Goal: Navigation & Orientation: Find specific page/section

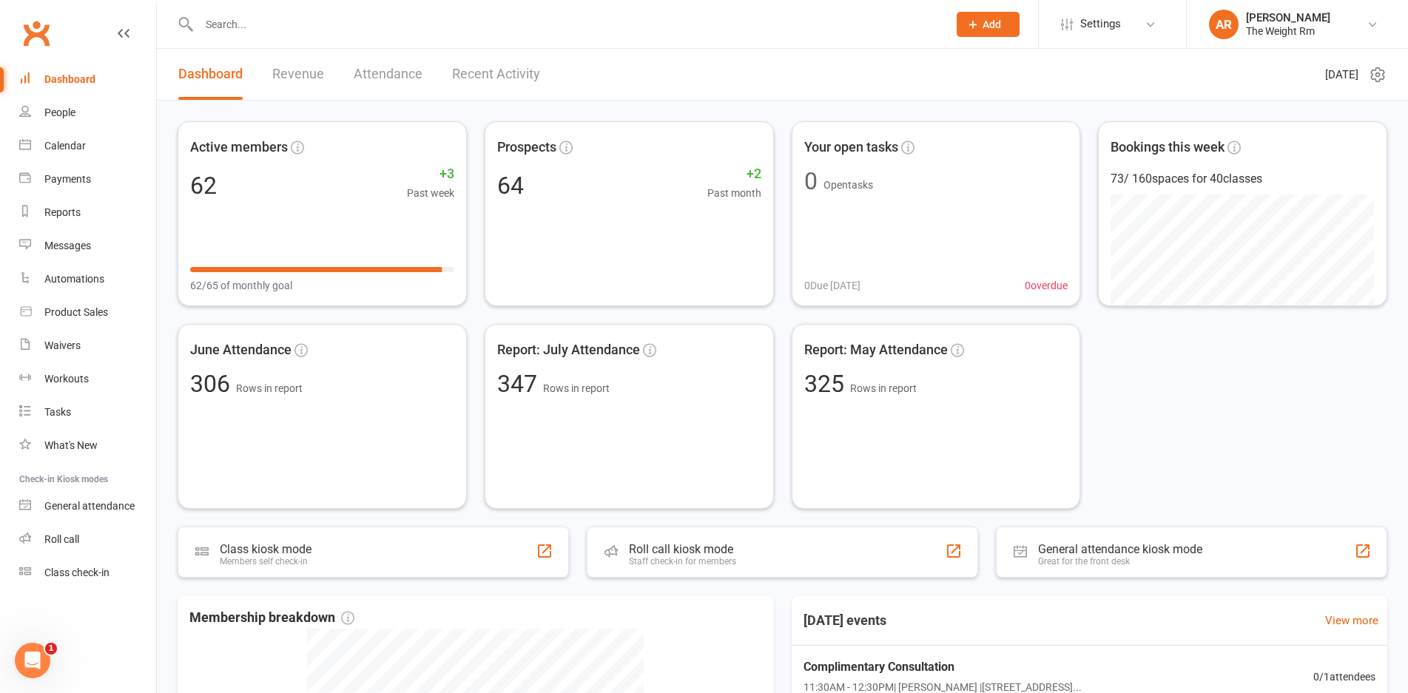
click at [311, 70] on link "Revenue" at bounding box center [298, 74] width 52 height 51
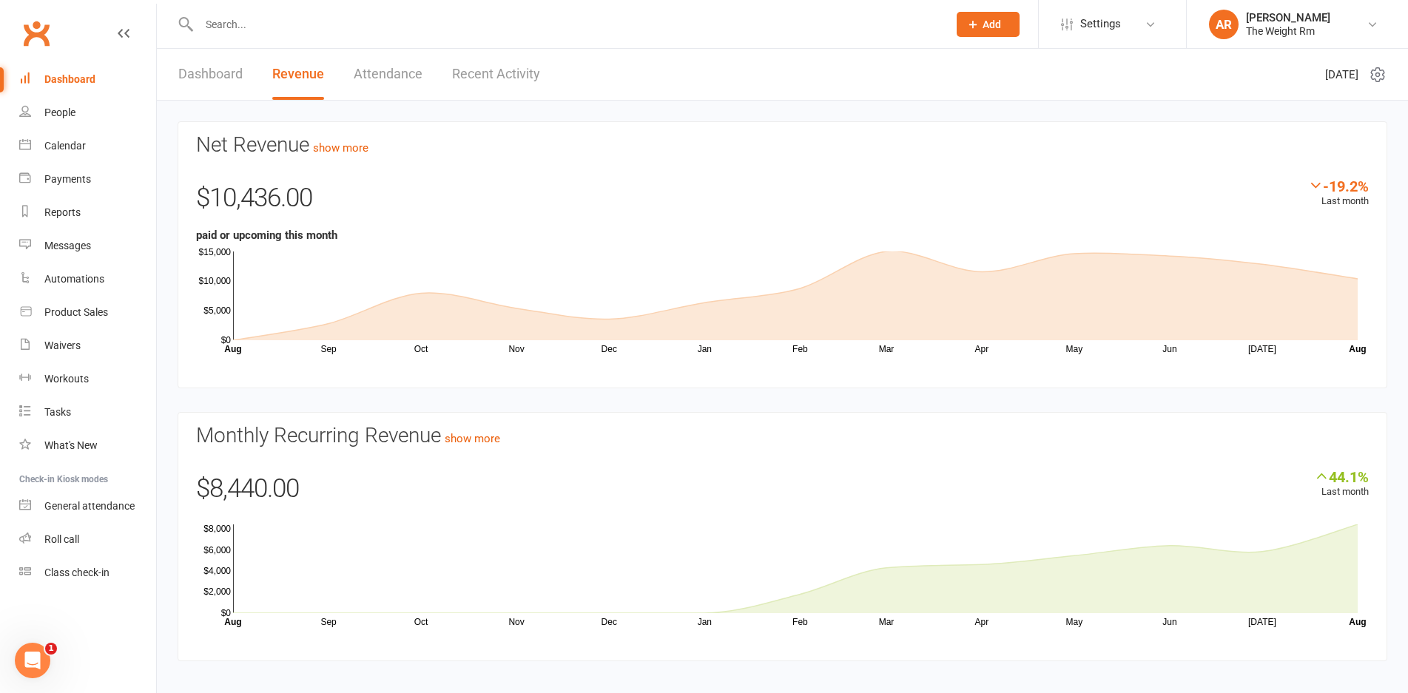
click at [513, 83] on link "Recent Activity" at bounding box center [496, 74] width 88 height 51
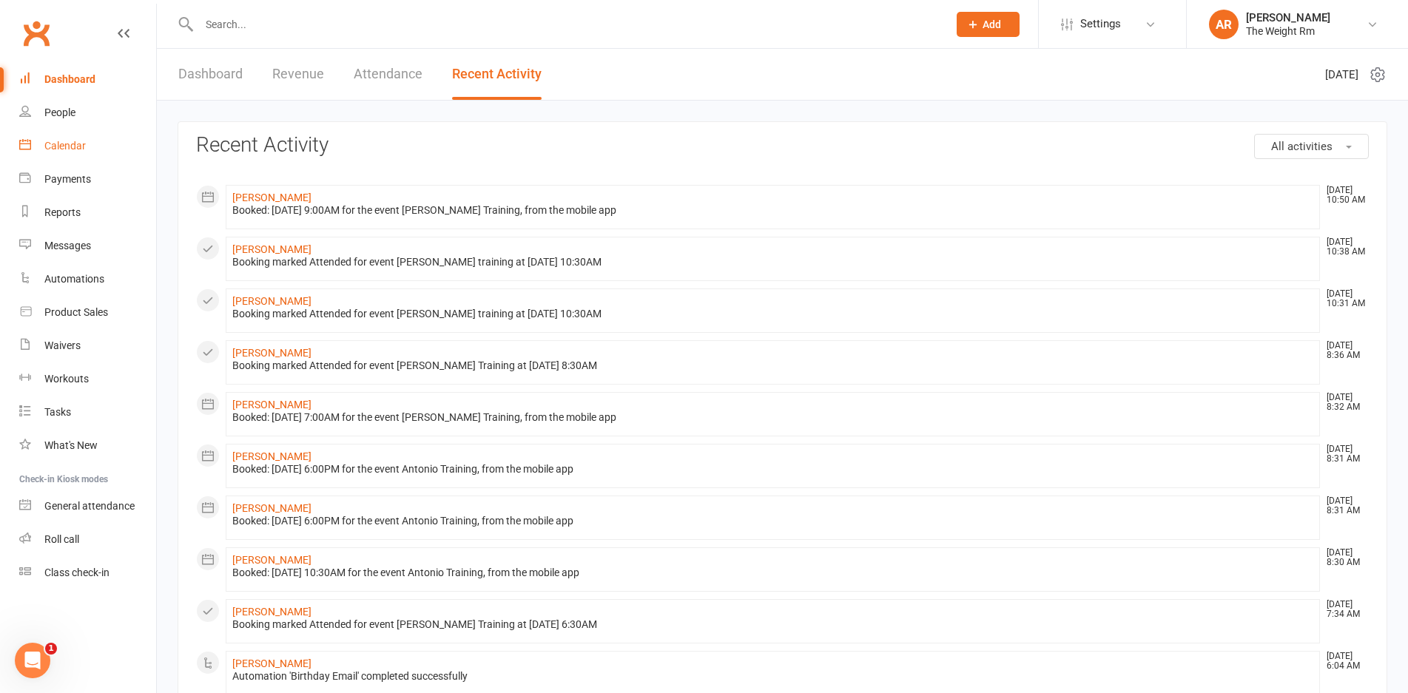
click at [98, 145] on link "Calendar" at bounding box center [87, 145] width 137 height 33
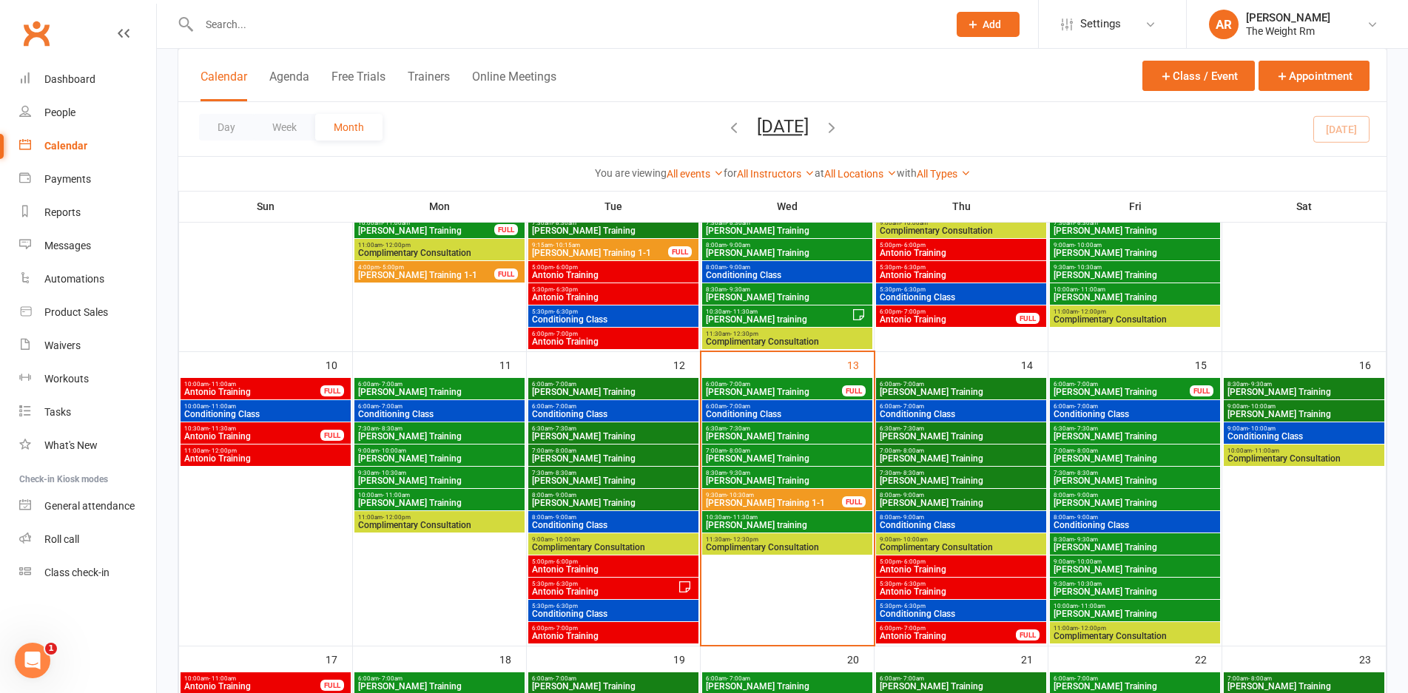
scroll to position [518, 0]
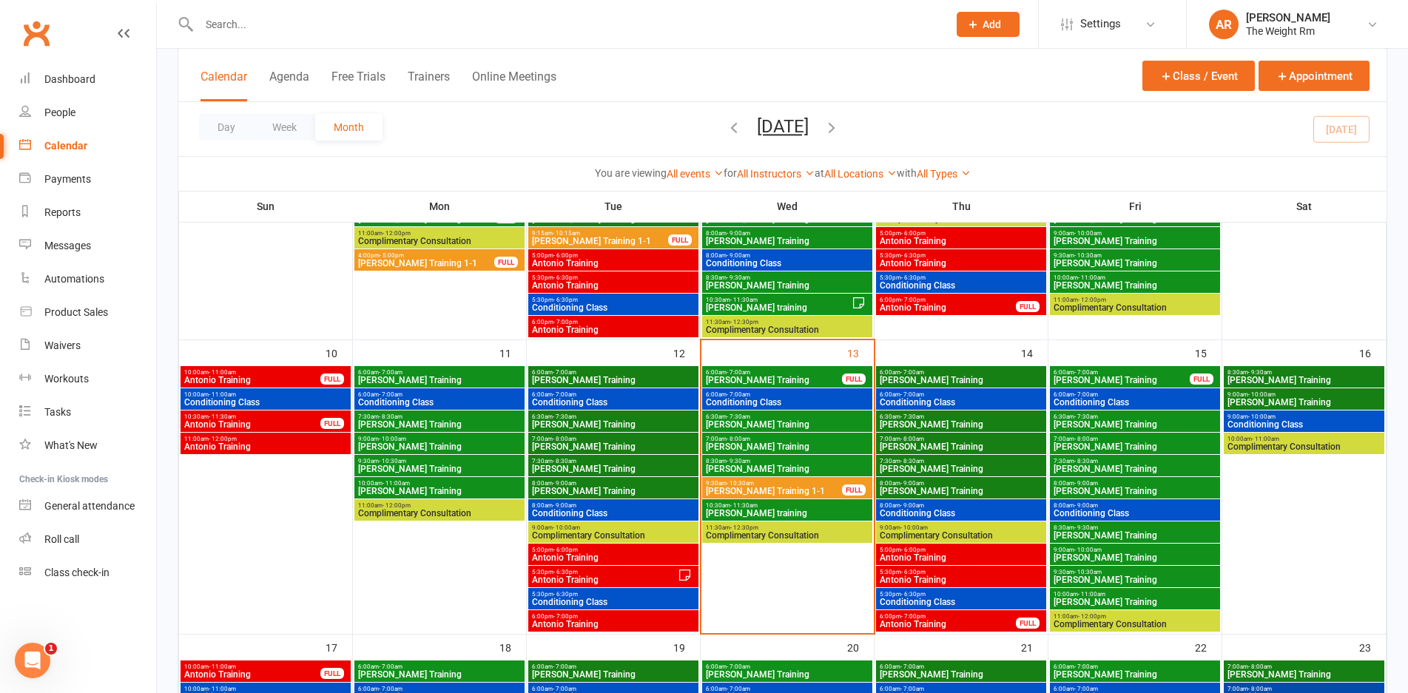
click at [777, 509] on span "[PERSON_NAME] training" at bounding box center [787, 513] width 164 height 9
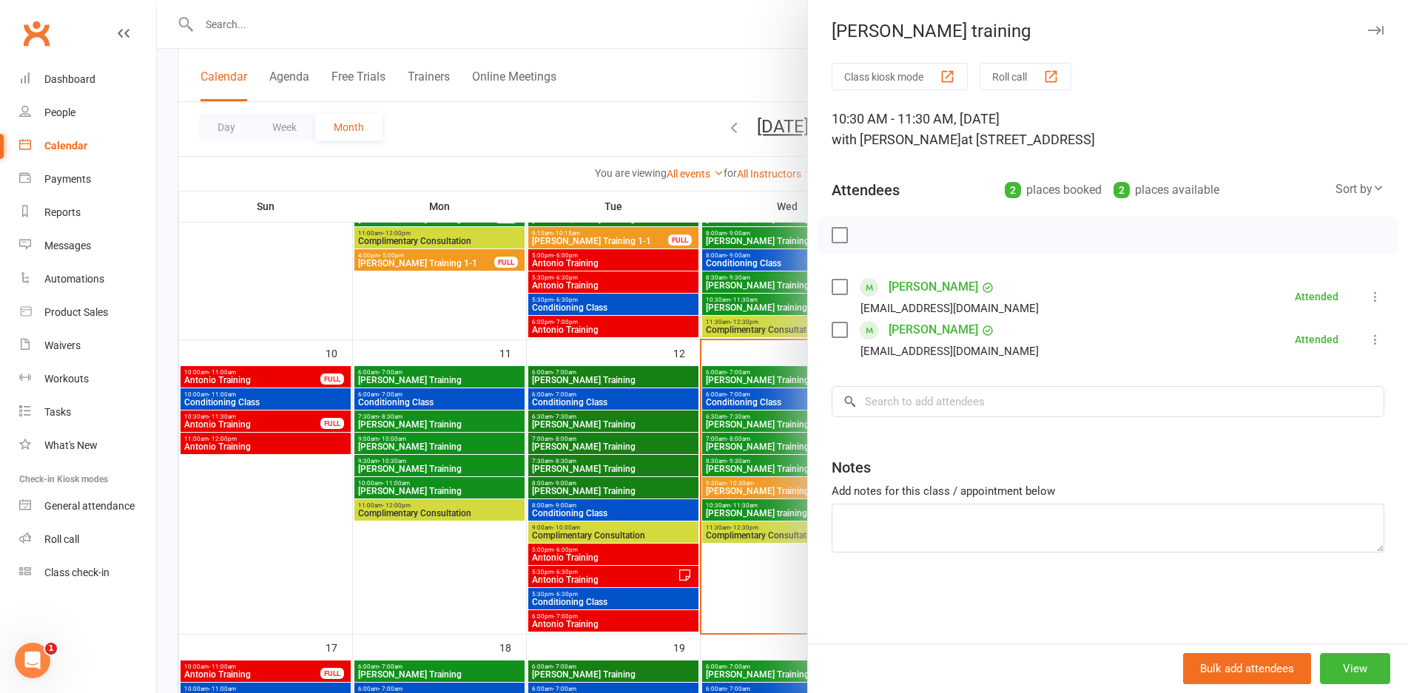
click at [743, 505] on div at bounding box center [782, 346] width 1251 height 693
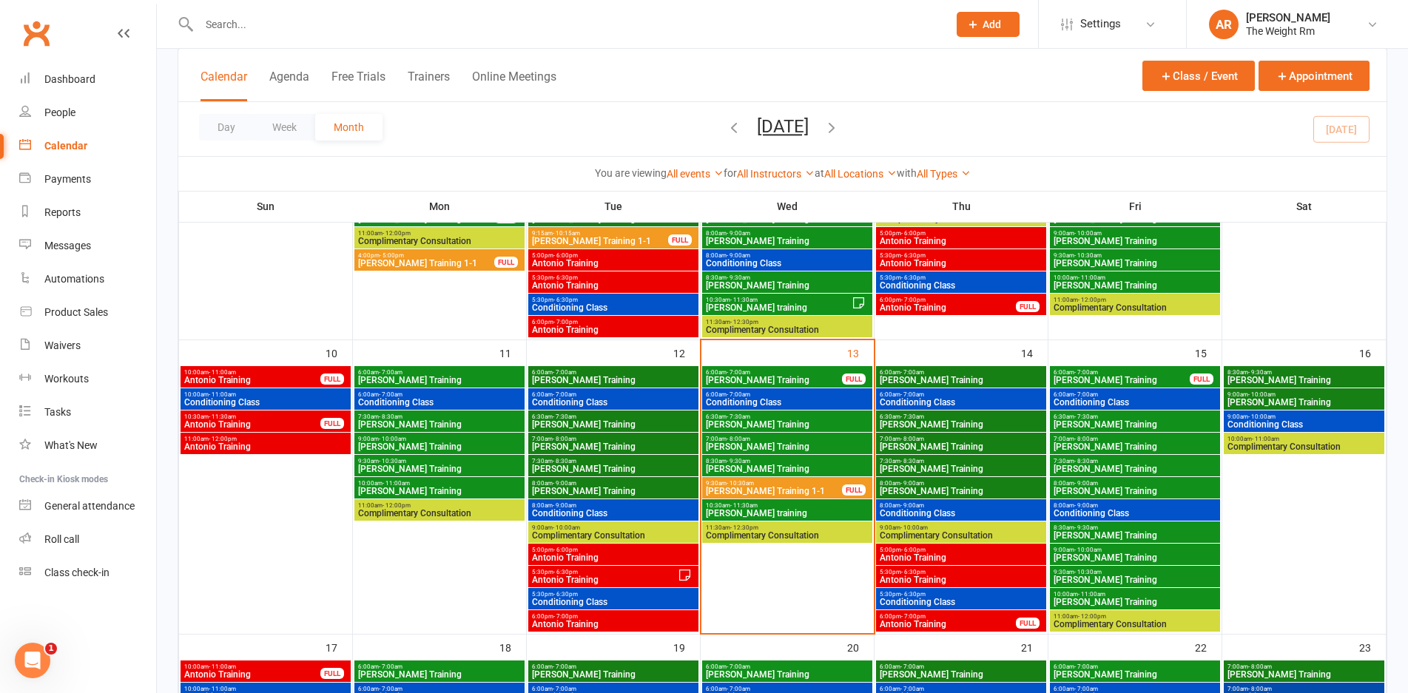
click at [743, 468] on span "[PERSON_NAME] Training" at bounding box center [787, 469] width 164 height 9
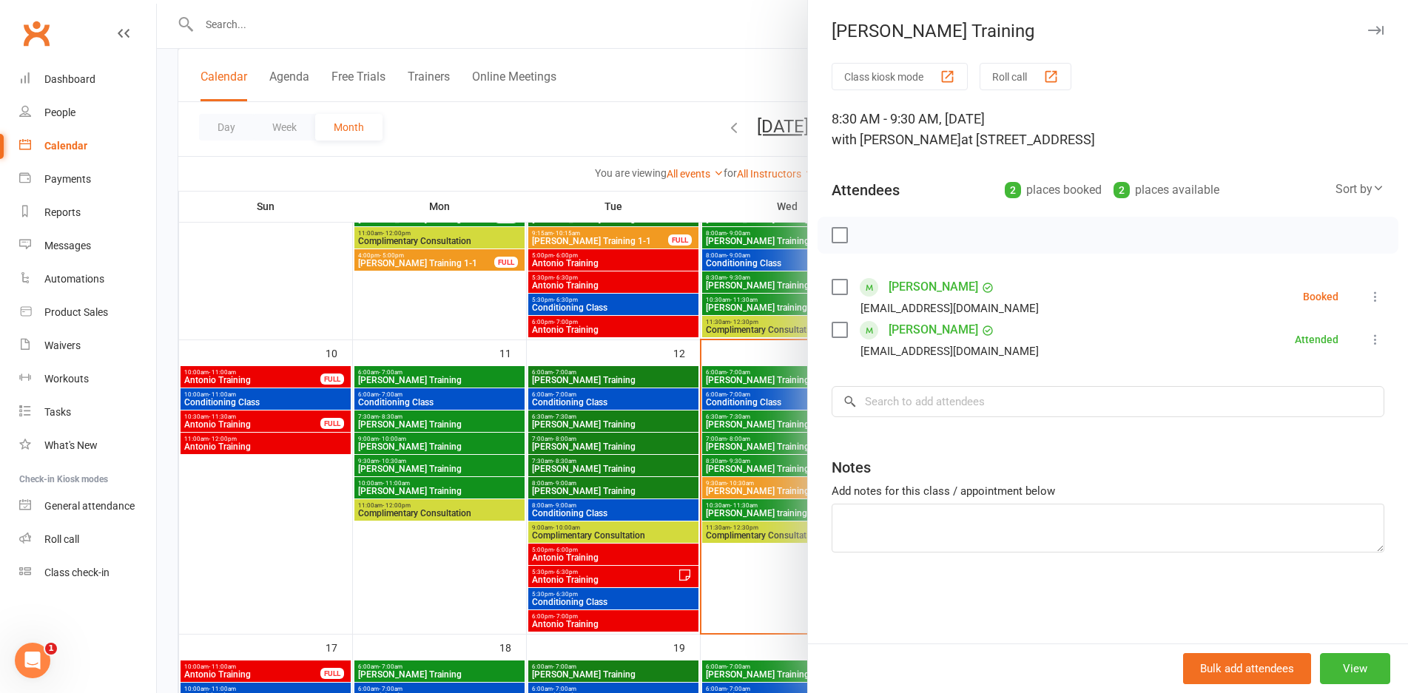
click at [743, 468] on div at bounding box center [782, 346] width 1251 height 693
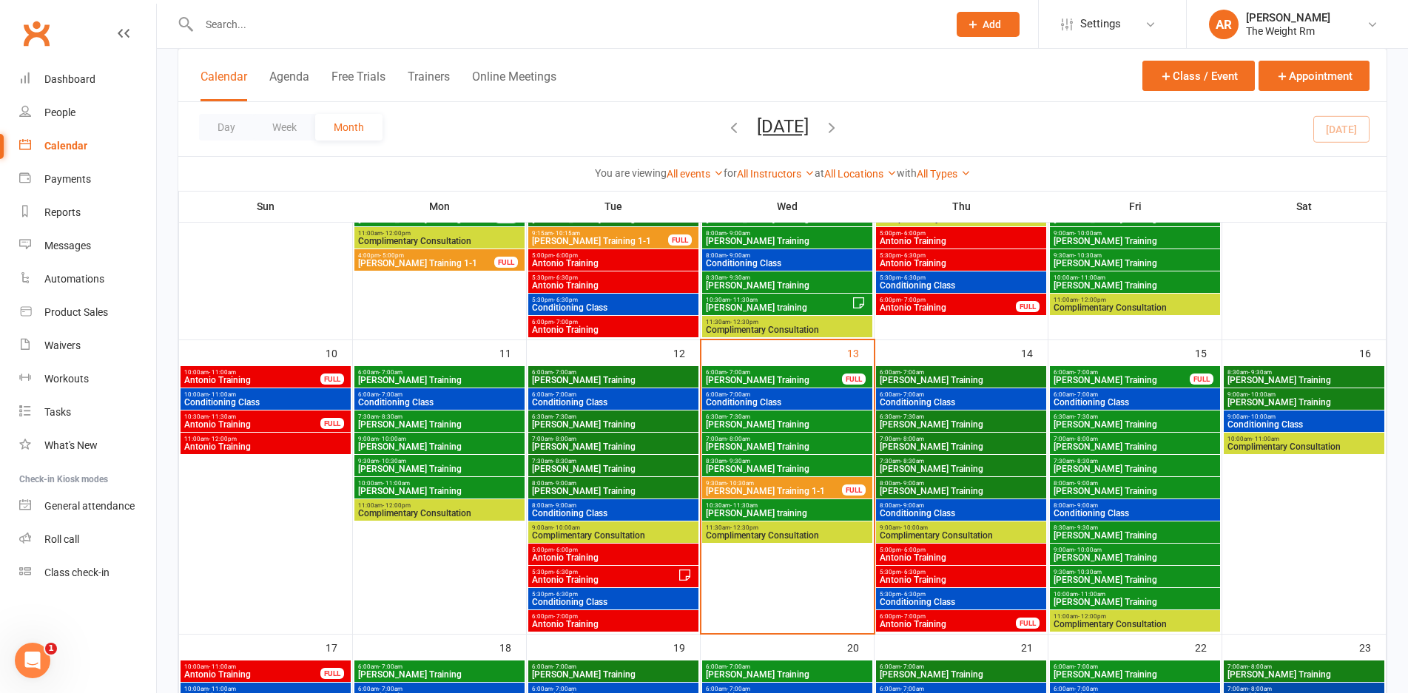
click at [926, 559] on span "Antonio Training" at bounding box center [961, 557] width 164 height 9
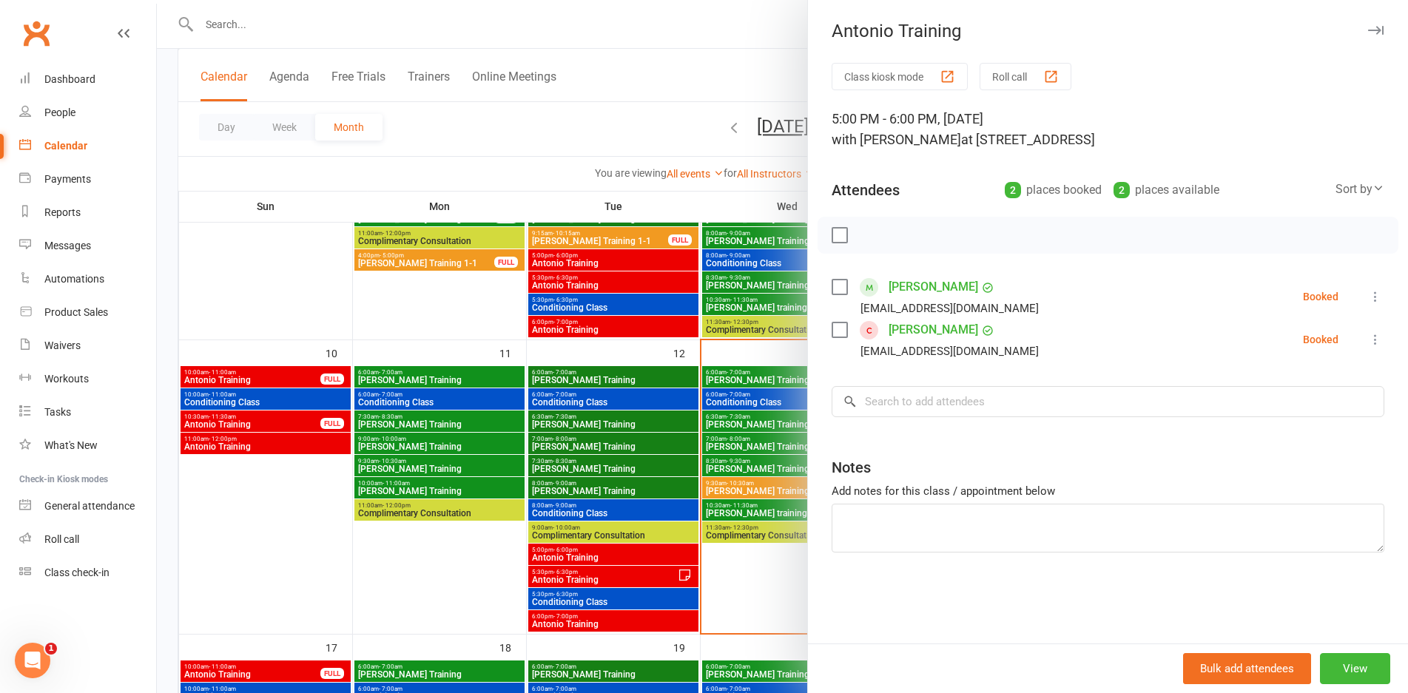
click at [721, 446] on div at bounding box center [782, 346] width 1251 height 693
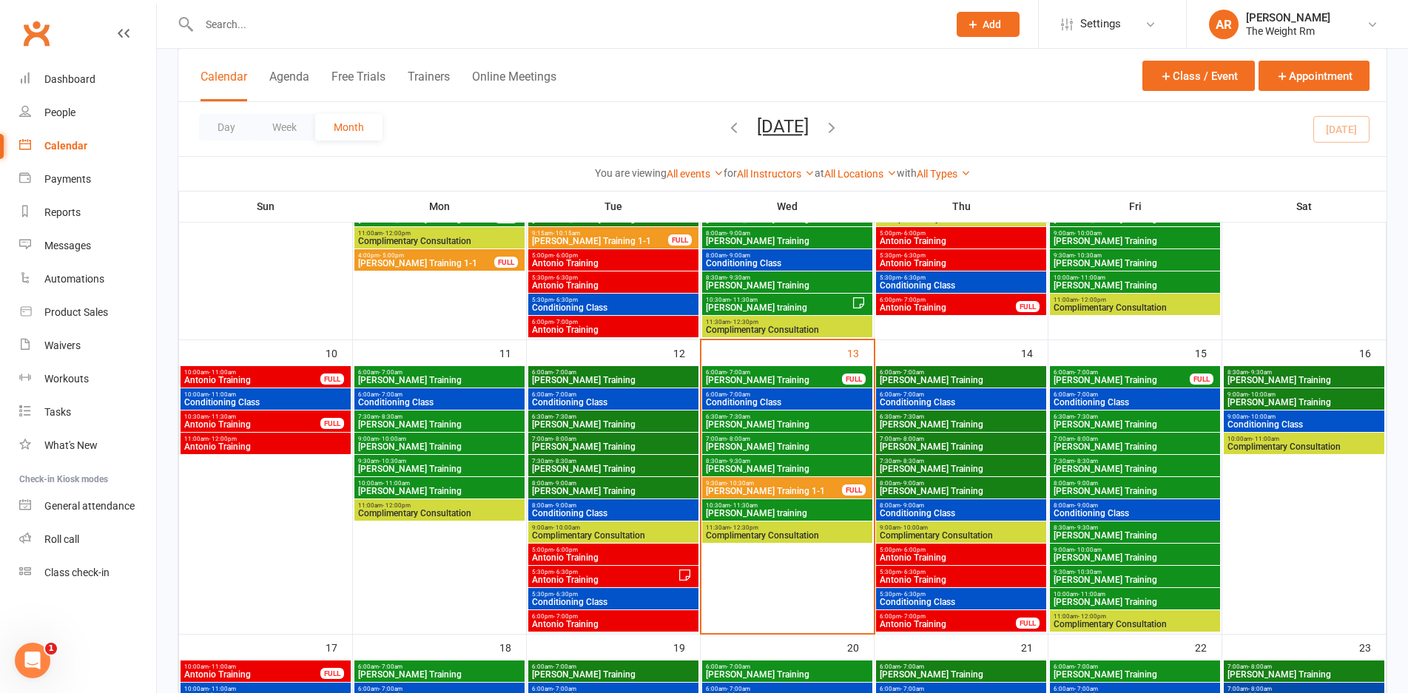
click at [885, 573] on span "5:30pm - 6:30pm" at bounding box center [961, 572] width 164 height 7
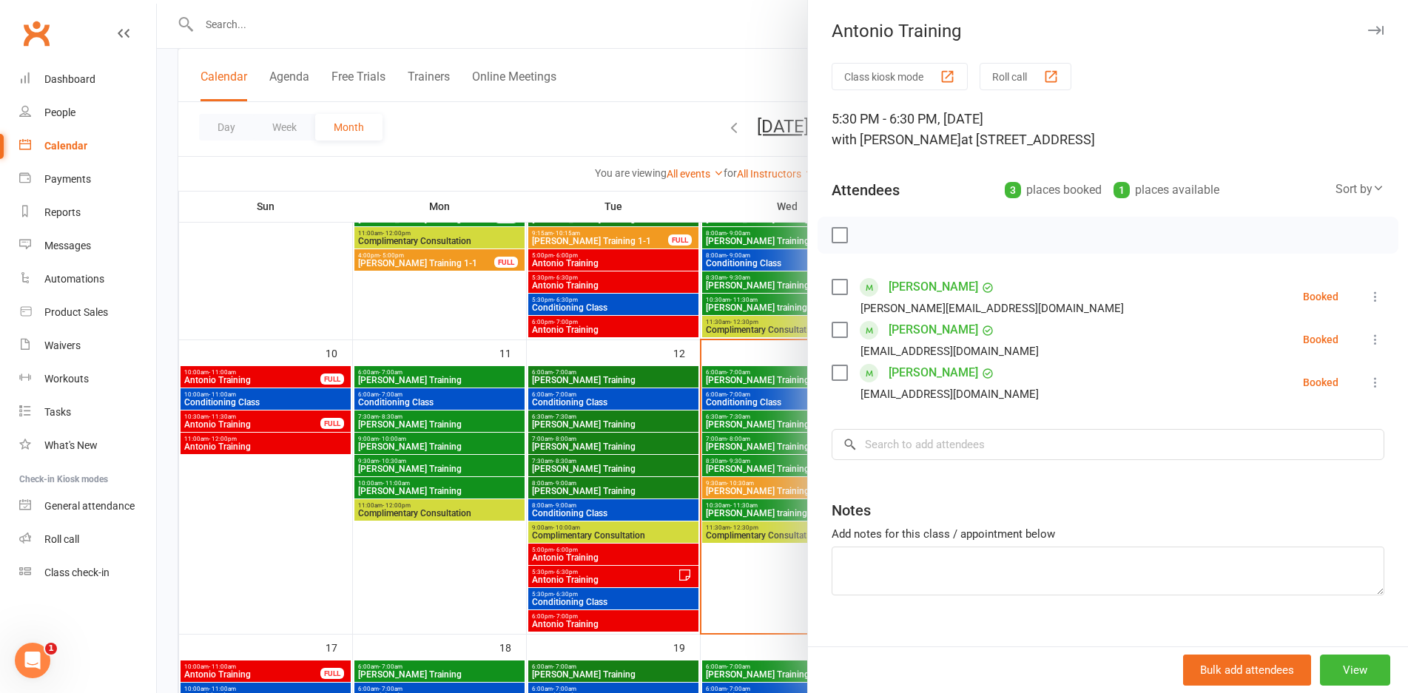
click at [777, 467] on div at bounding box center [782, 346] width 1251 height 693
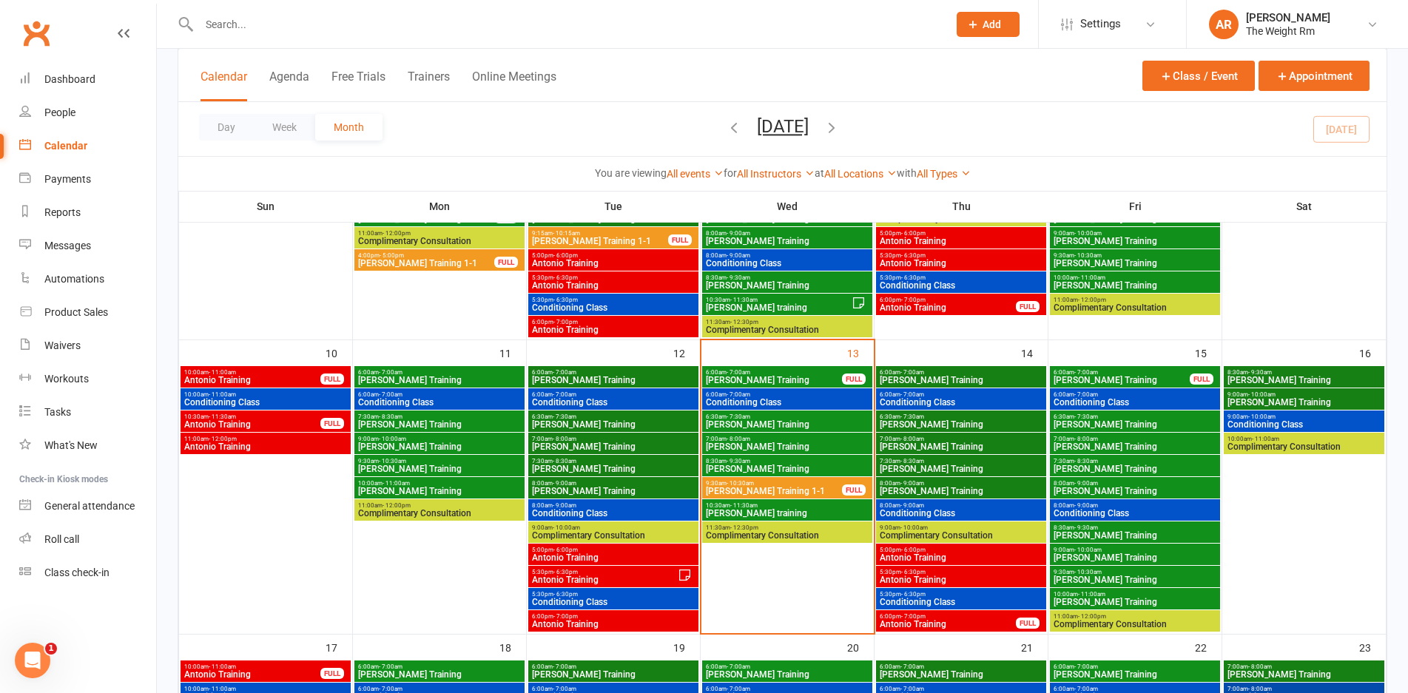
click at [920, 615] on span "- 7:00pm" at bounding box center [913, 616] width 24 height 7
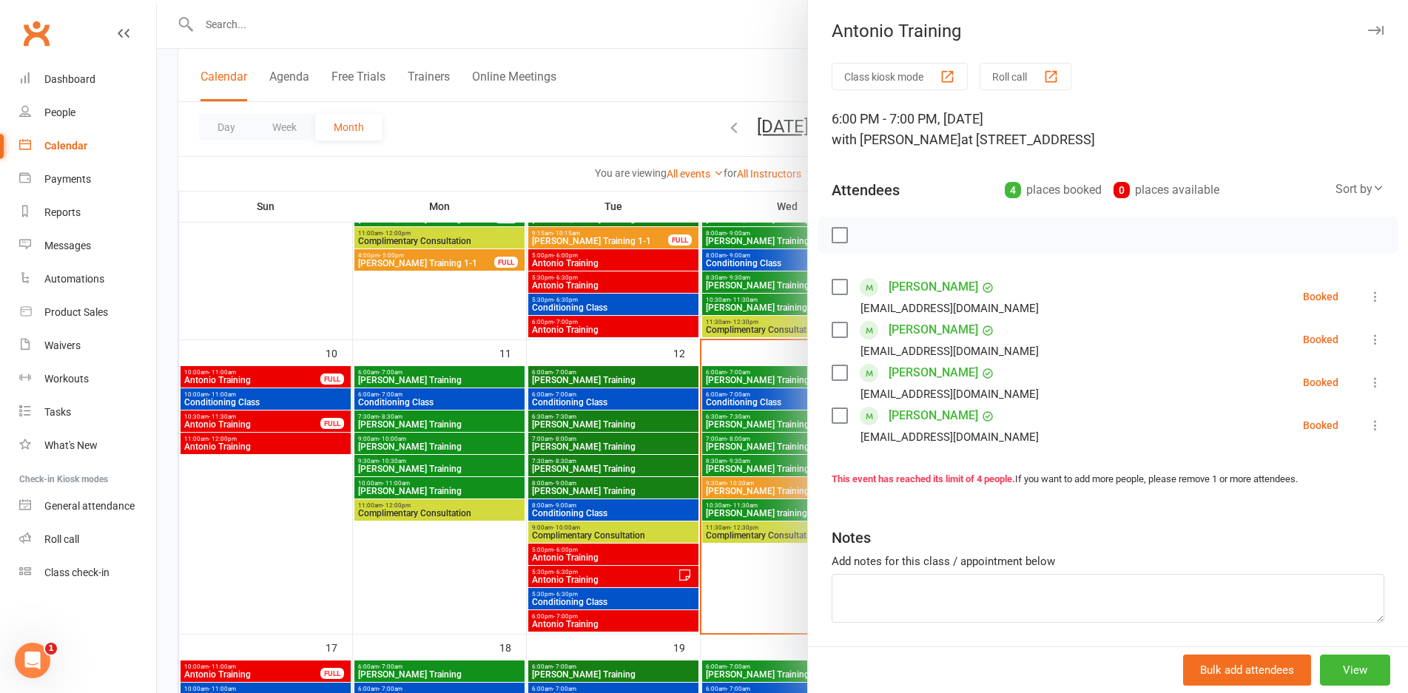
click at [724, 443] on div at bounding box center [782, 346] width 1251 height 693
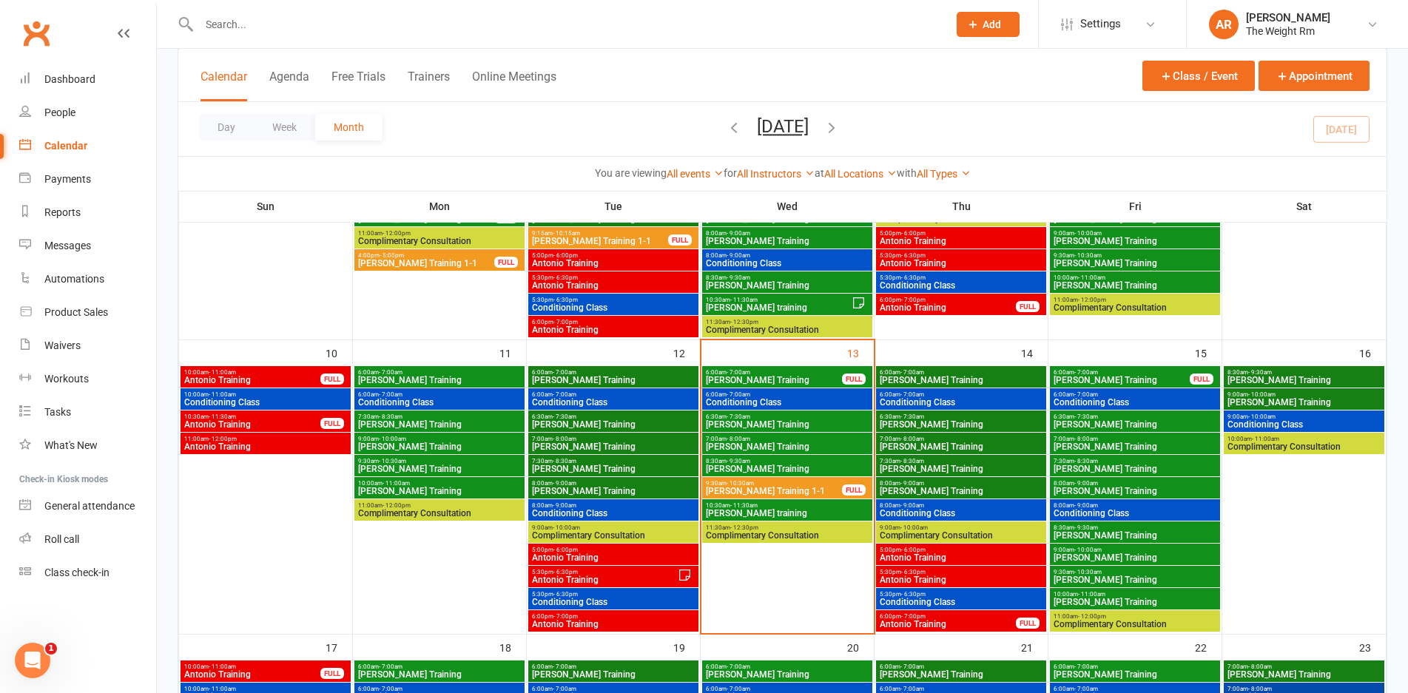
click at [952, 602] on span "Conditioning Class" at bounding box center [961, 602] width 164 height 9
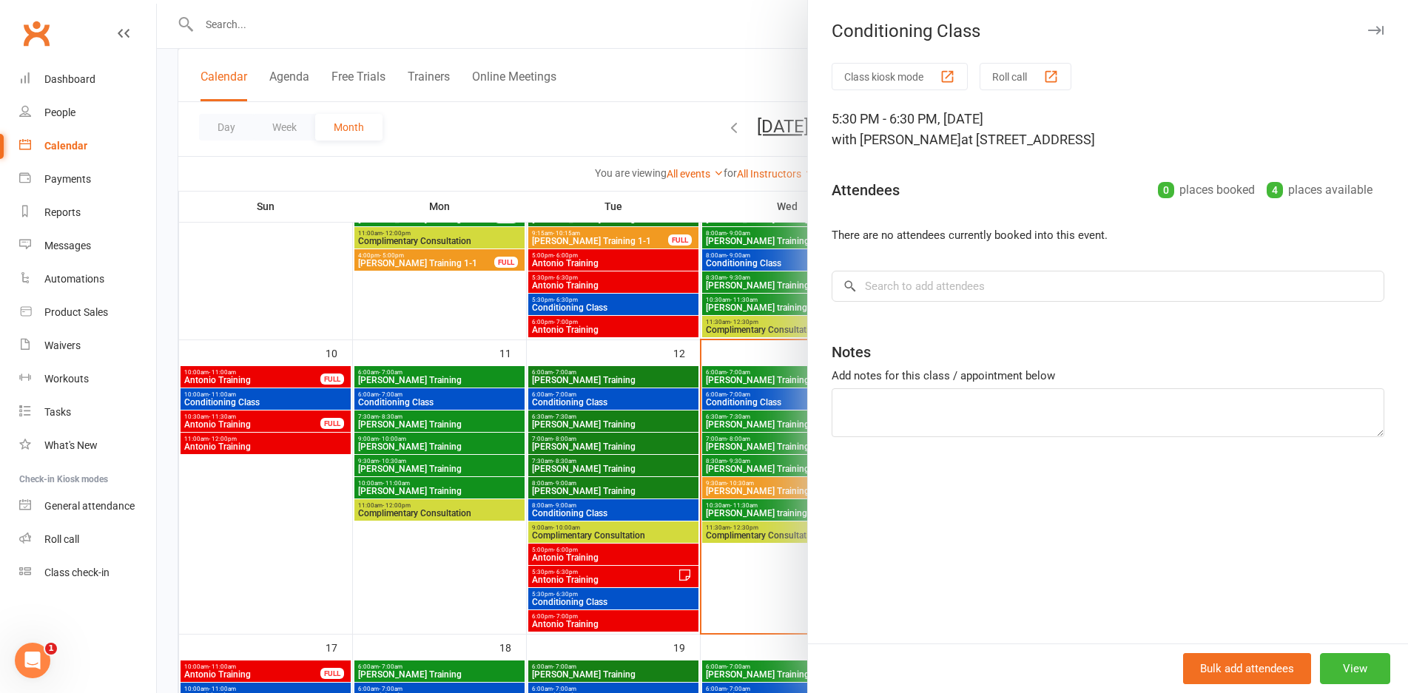
click at [733, 408] on div at bounding box center [782, 346] width 1251 height 693
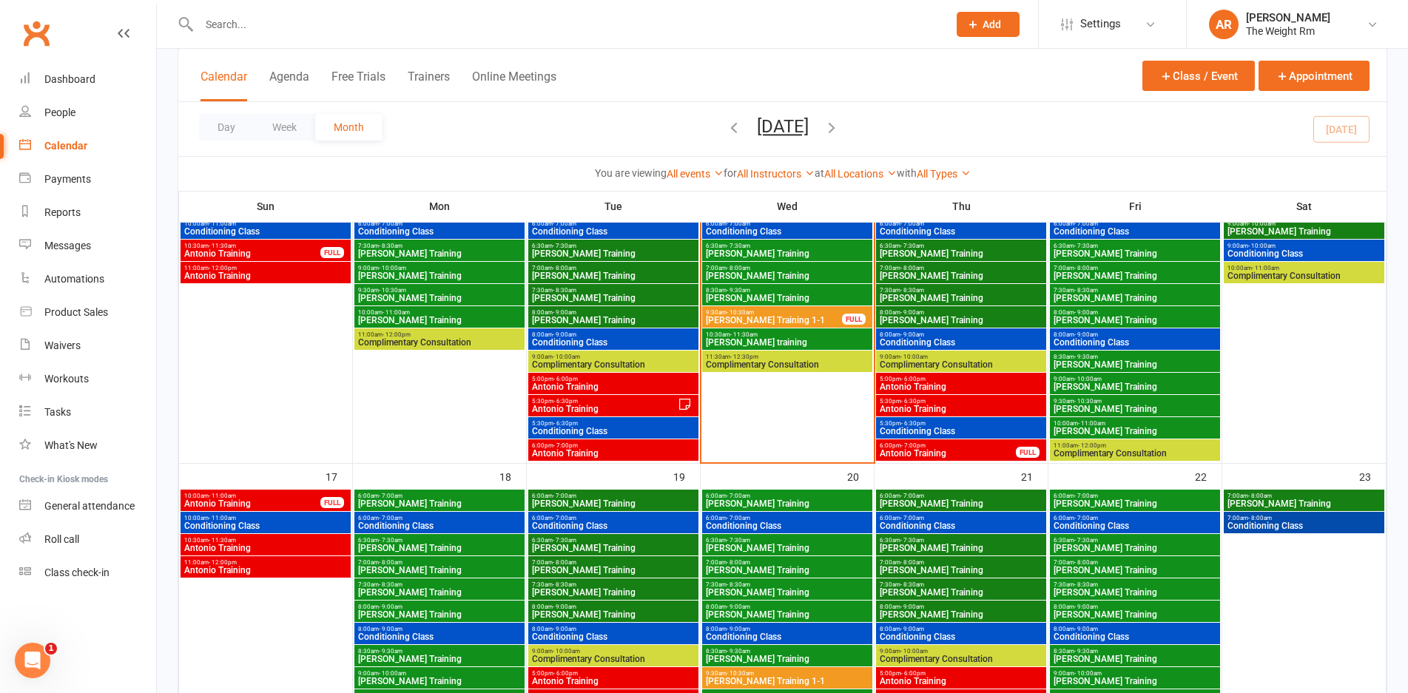
scroll to position [715, 0]
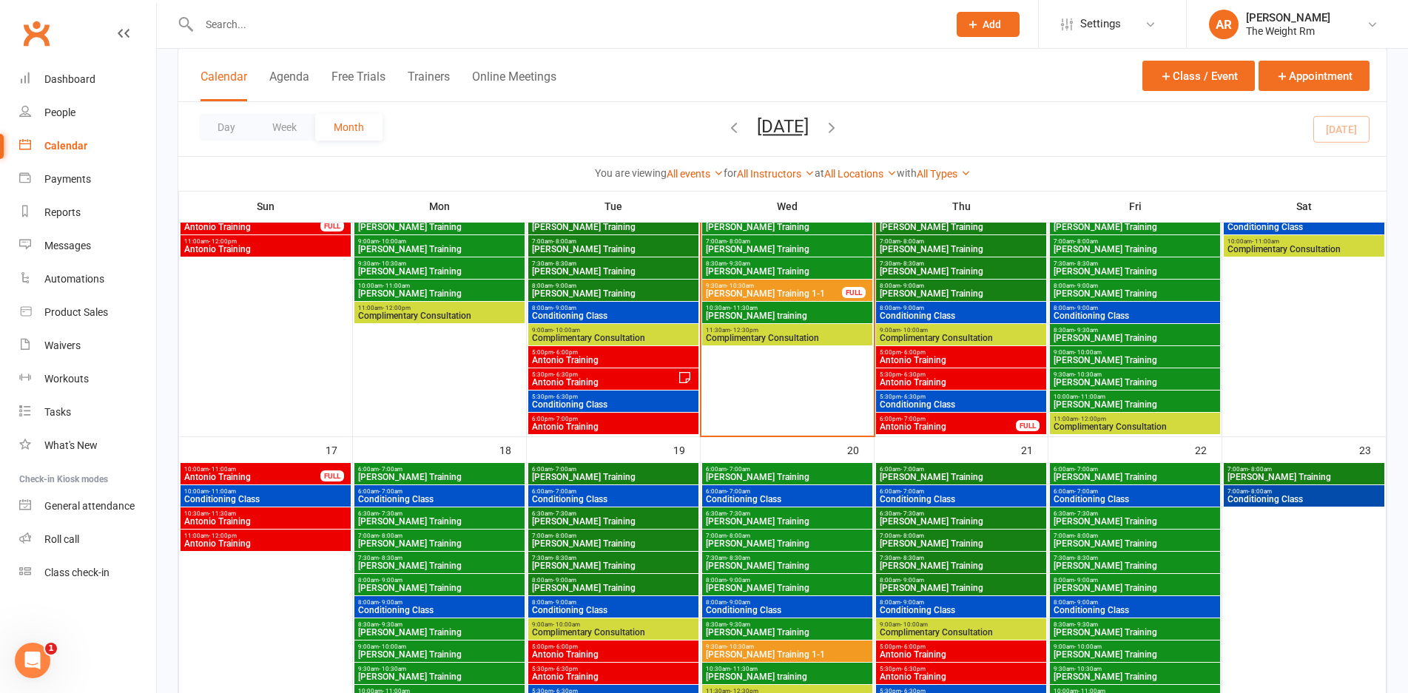
click at [296, 470] on span "10:00am - 11:00am" at bounding box center [252, 469] width 138 height 7
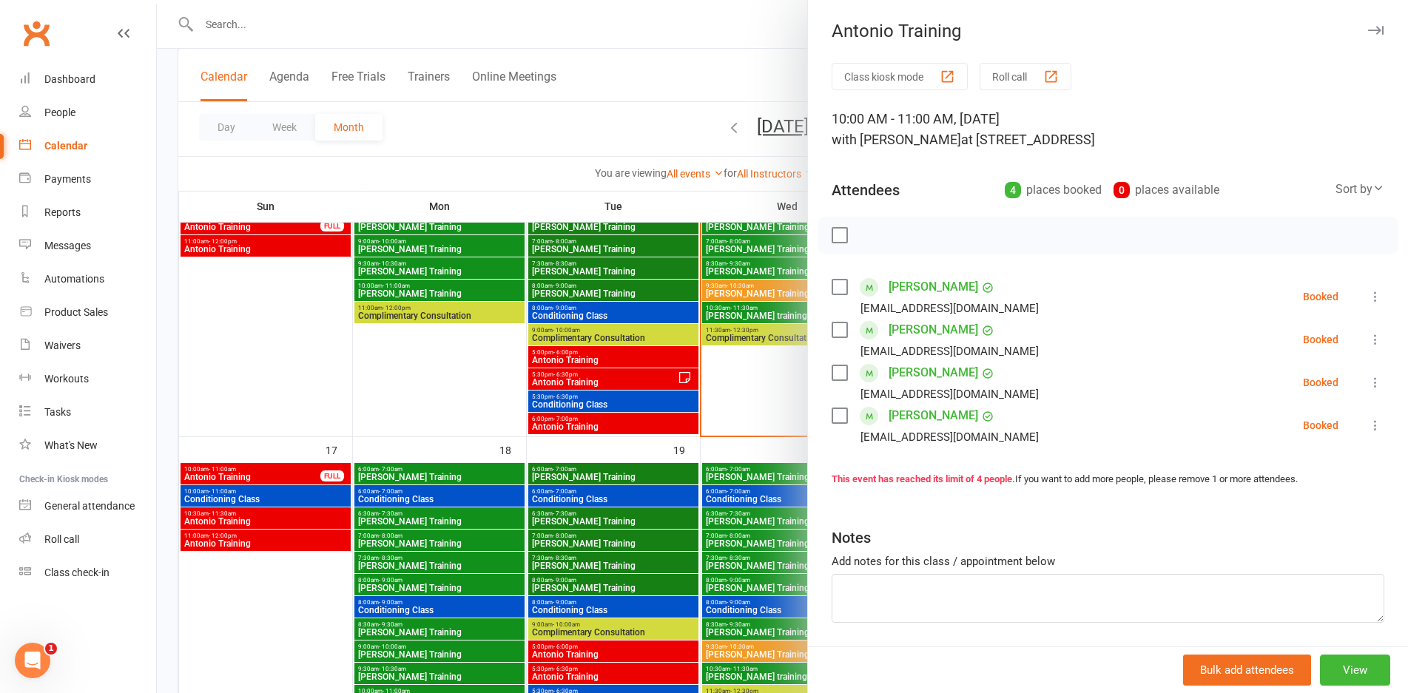
click at [296, 470] on div at bounding box center [782, 346] width 1251 height 693
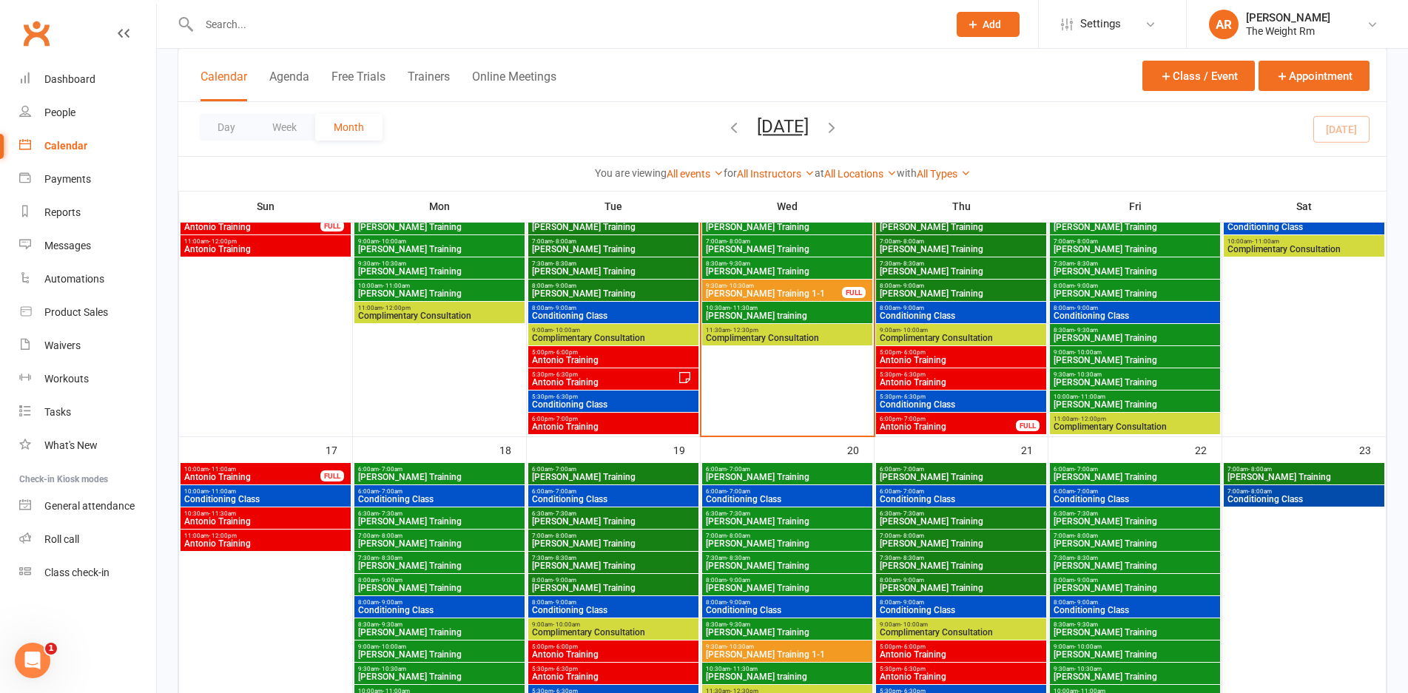
click at [298, 502] on span "Conditioning Class" at bounding box center [265, 499] width 164 height 9
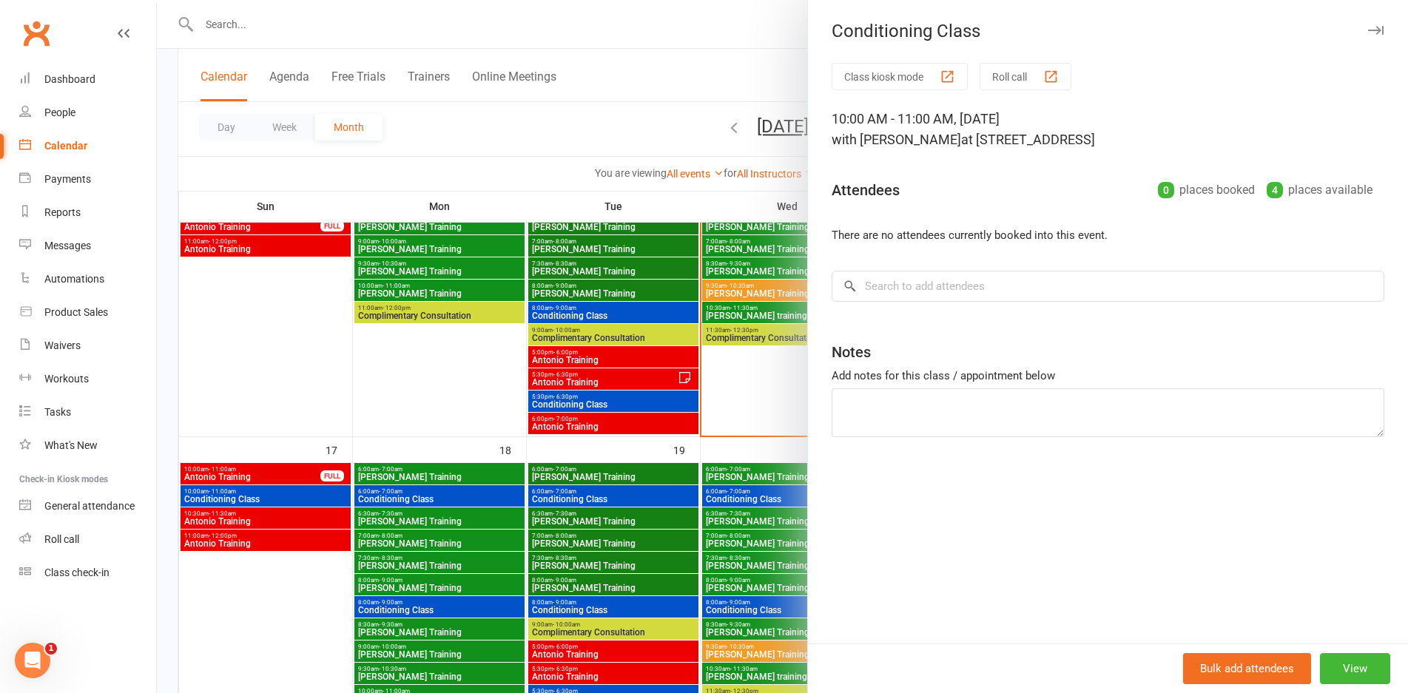
click at [298, 502] on div at bounding box center [782, 346] width 1251 height 693
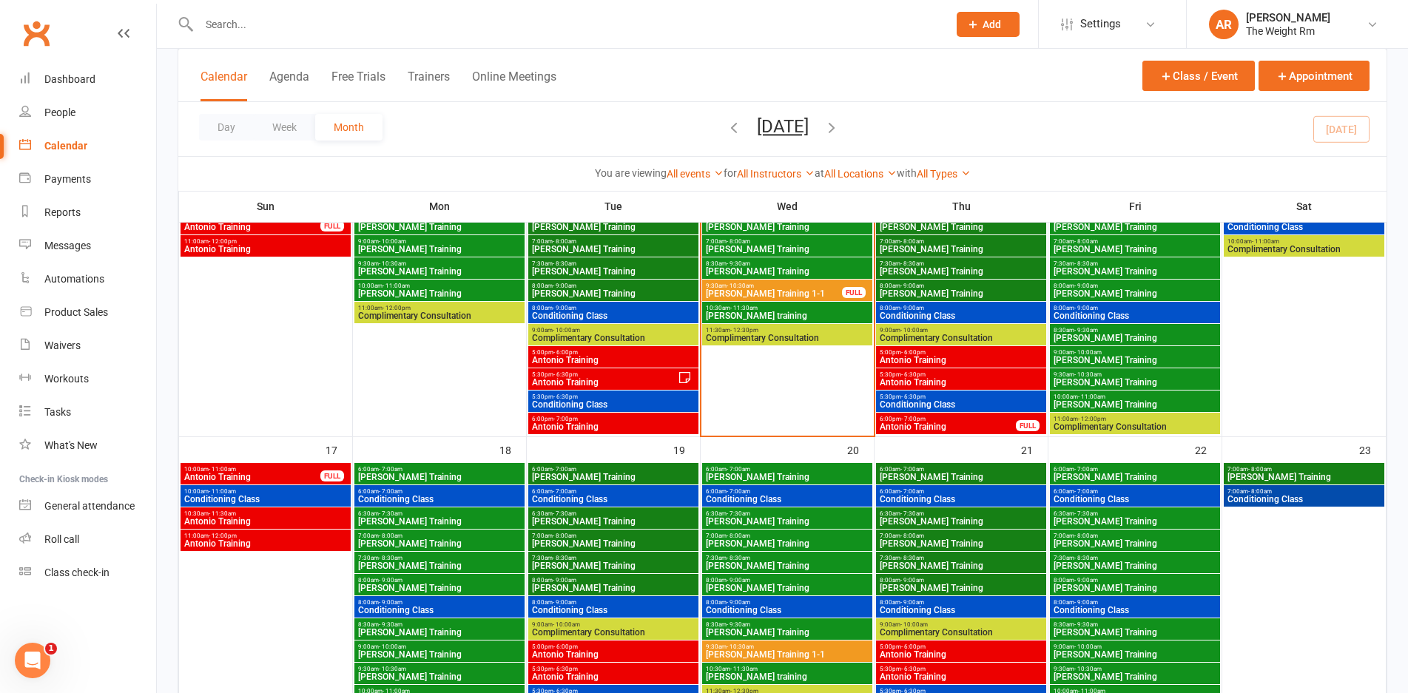
click at [303, 512] on span "10:30am - 11:30am" at bounding box center [265, 513] width 164 height 7
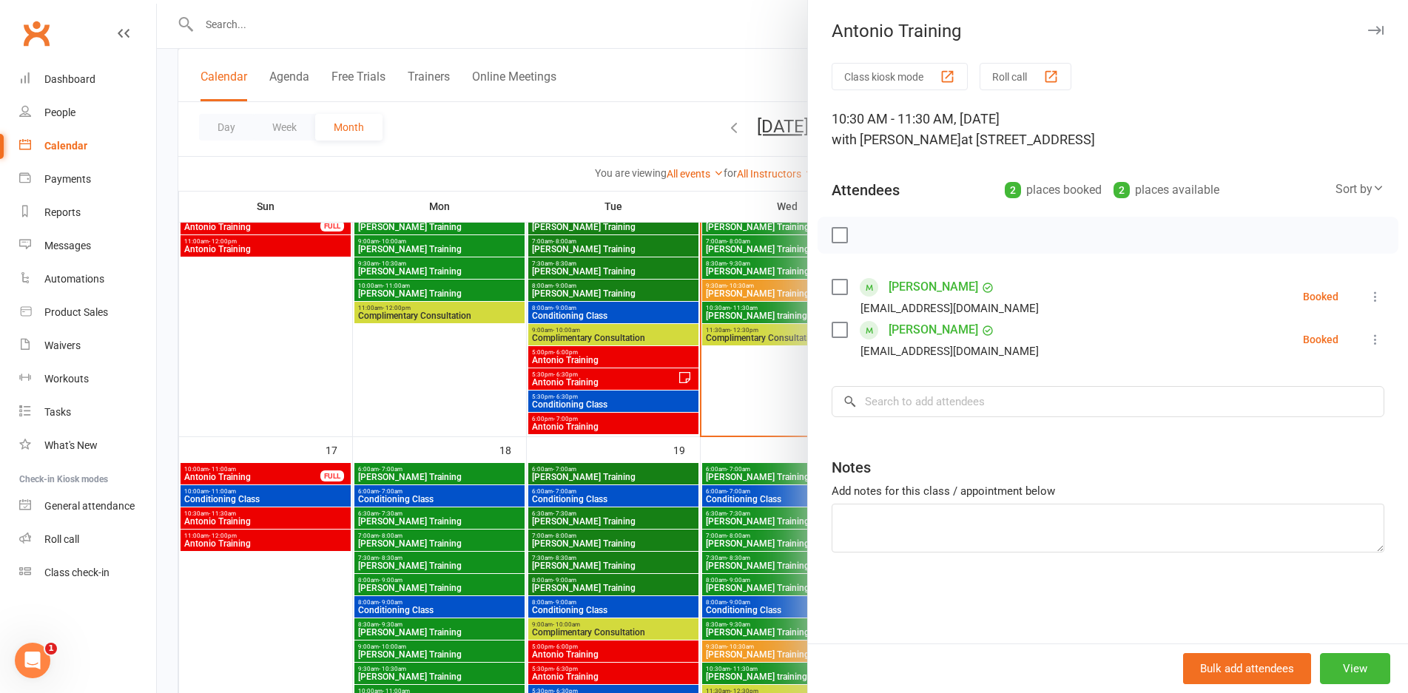
click at [304, 519] on div at bounding box center [782, 346] width 1251 height 693
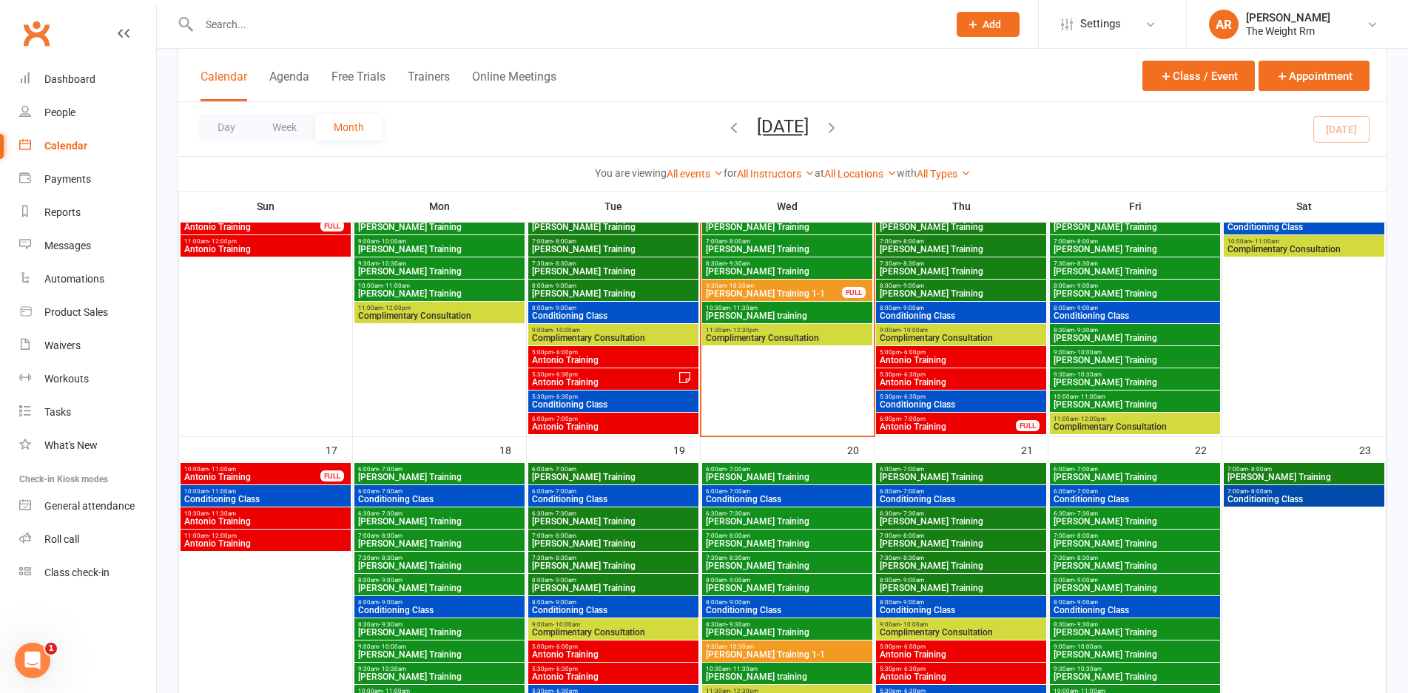
click at [308, 548] on div "11:00am - 12:00pm Antonio Training" at bounding box center [265, 540] width 170 height 21
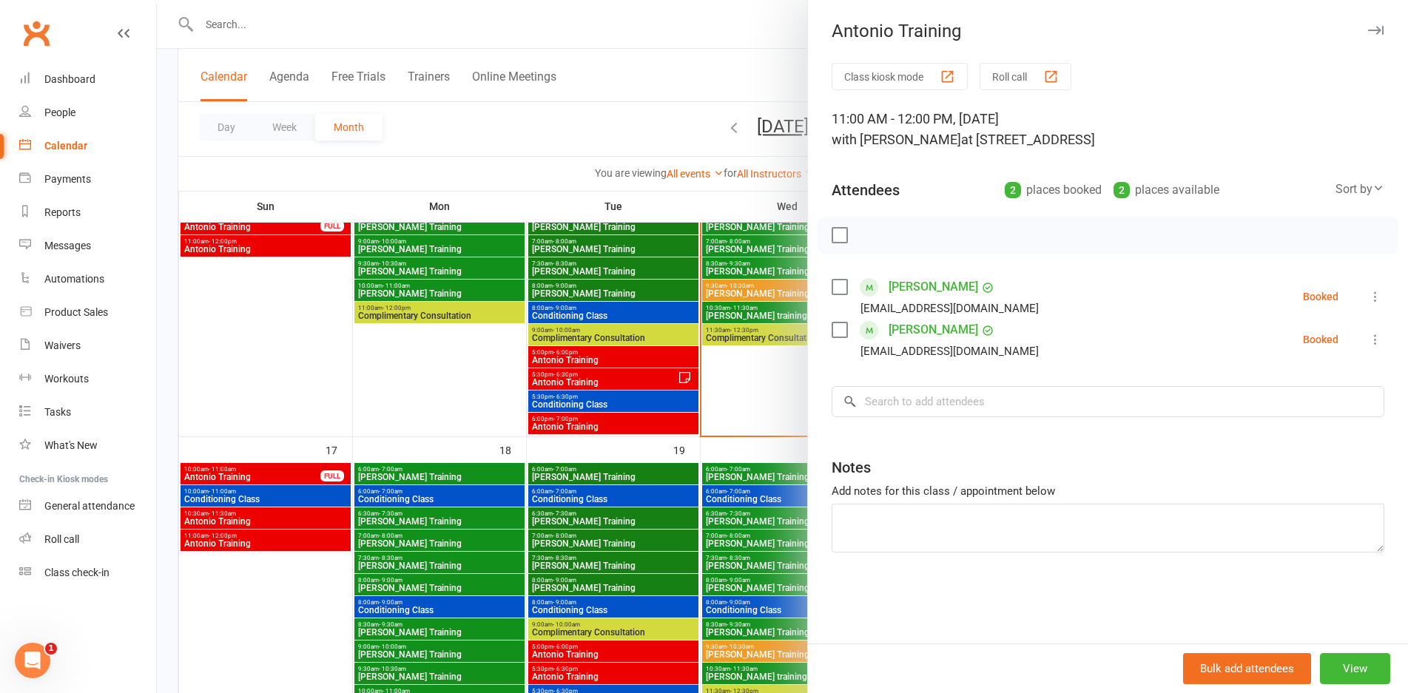
click at [308, 548] on div at bounding box center [782, 346] width 1251 height 693
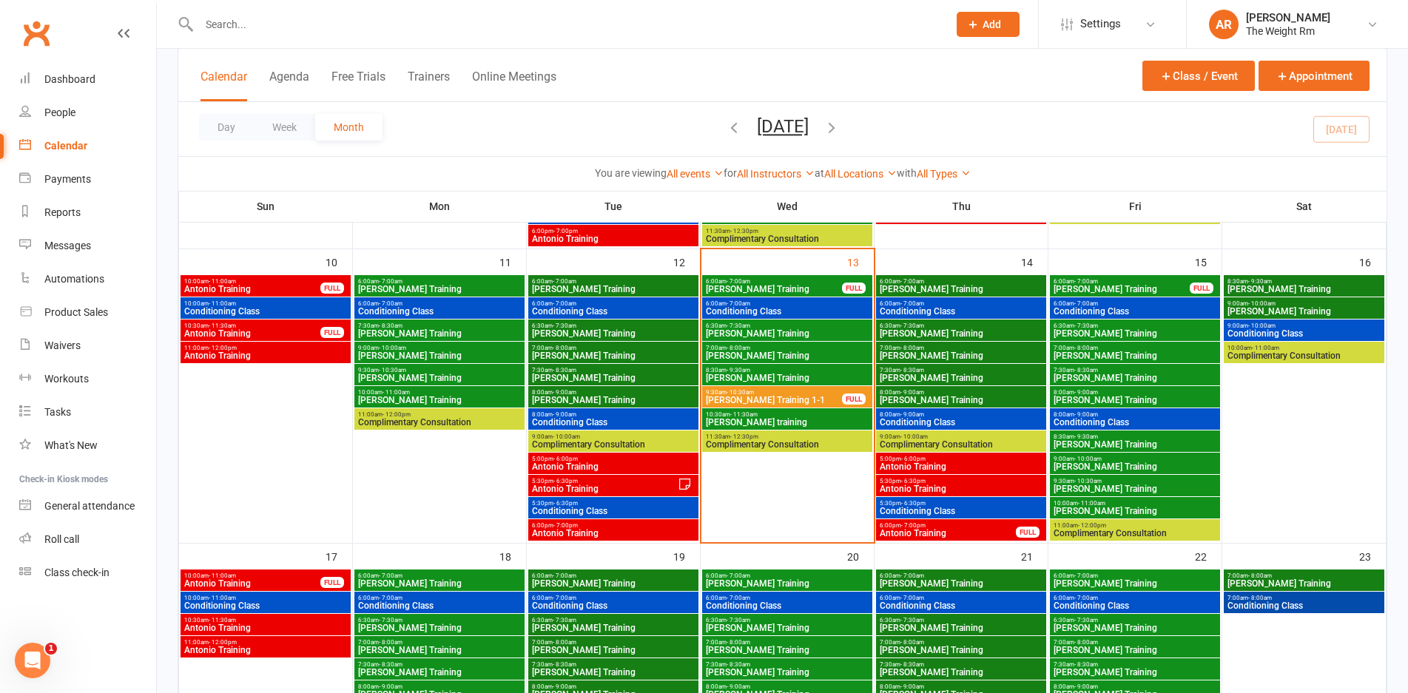
scroll to position [592, 0]
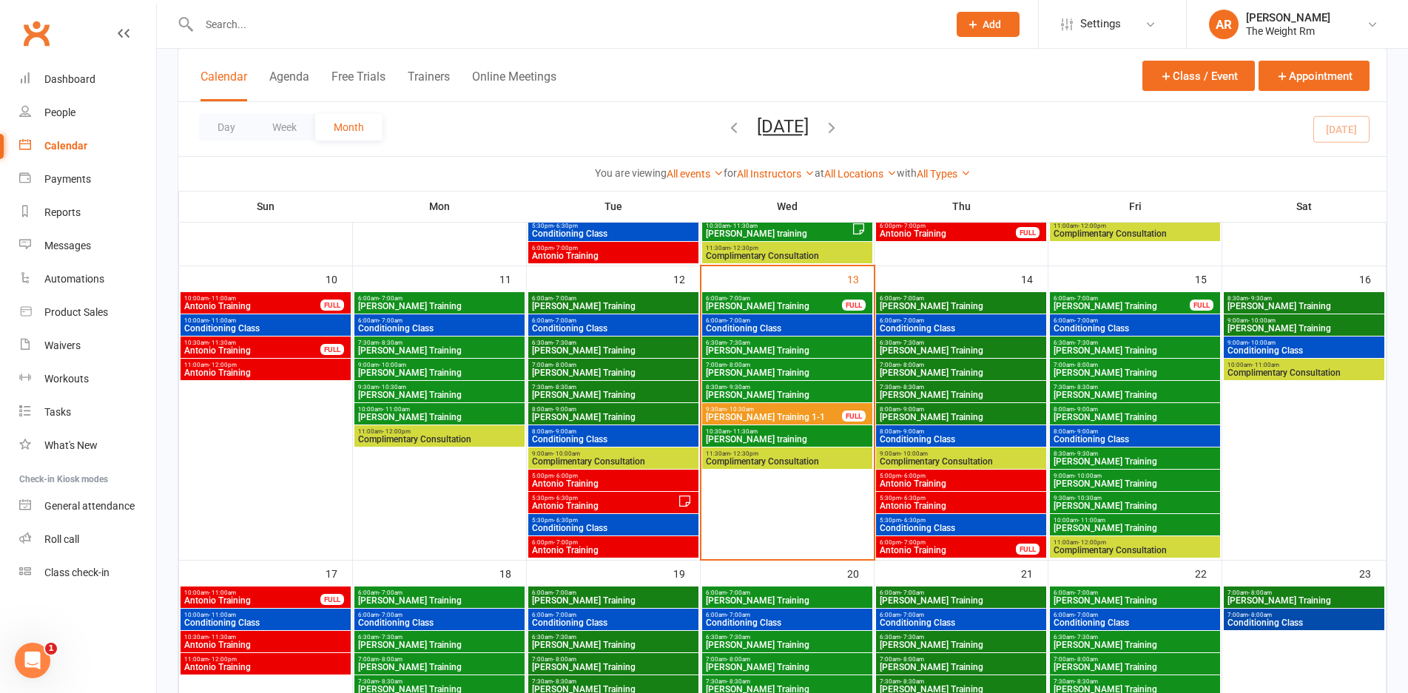
click at [1329, 304] on span "[PERSON_NAME] Training" at bounding box center [1303, 306] width 155 height 9
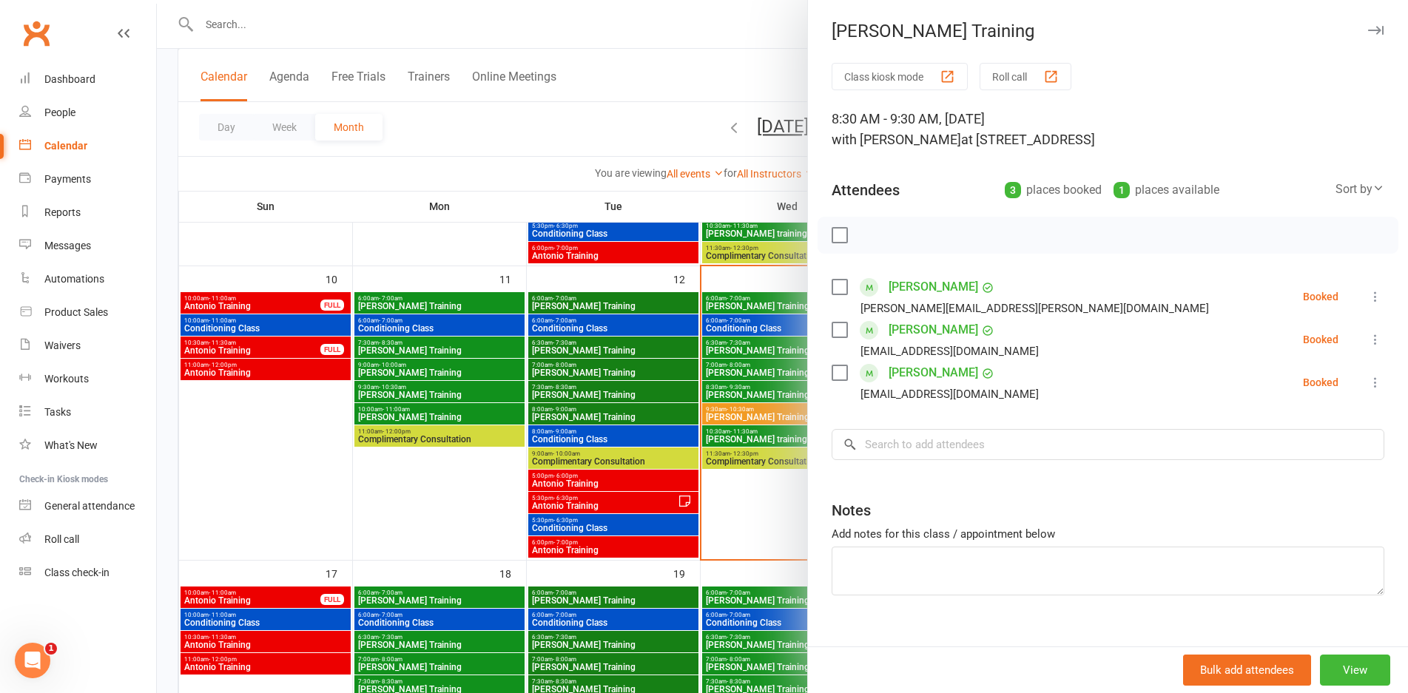
click at [739, 397] on div at bounding box center [782, 346] width 1251 height 693
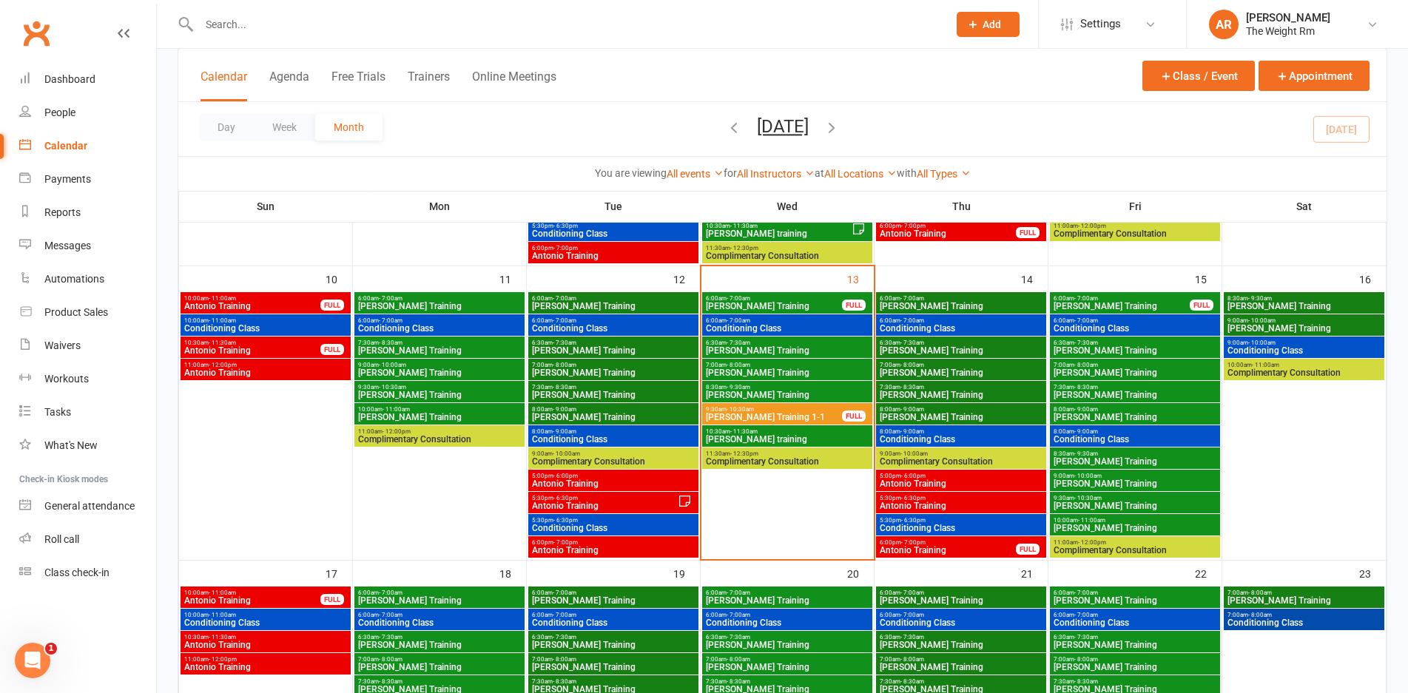
click at [1239, 320] on span "9:00am - 10:00am" at bounding box center [1303, 320] width 155 height 7
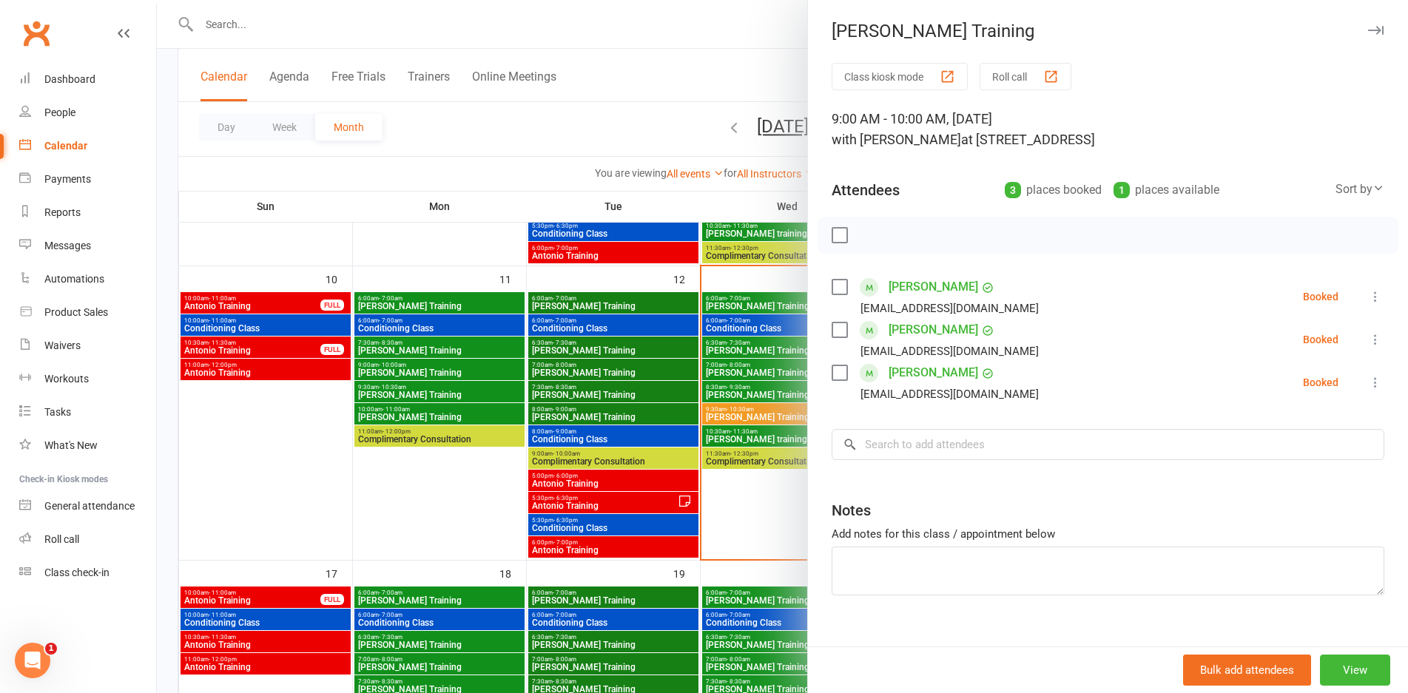
click at [707, 387] on div at bounding box center [782, 346] width 1251 height 693
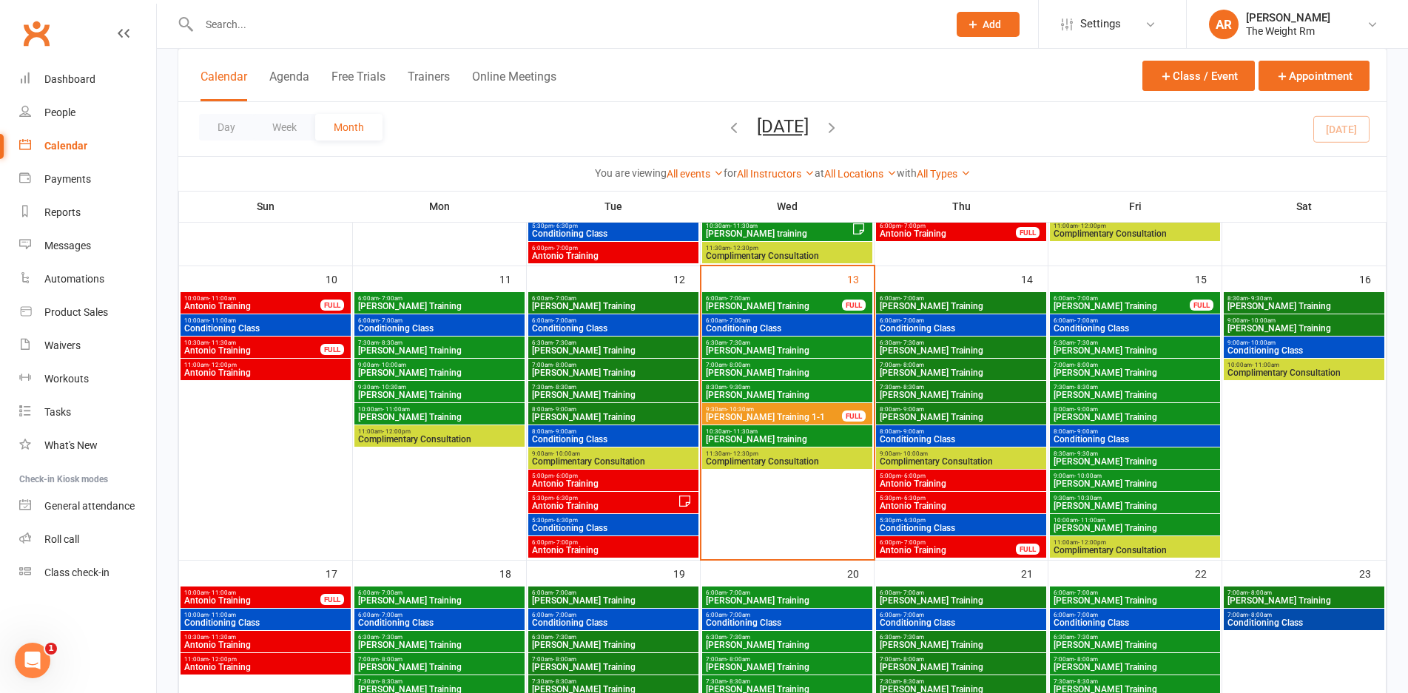
click at [1258, 348] on span "Conditioning Class" at bounding box center [1303, 350] width 155 height 9
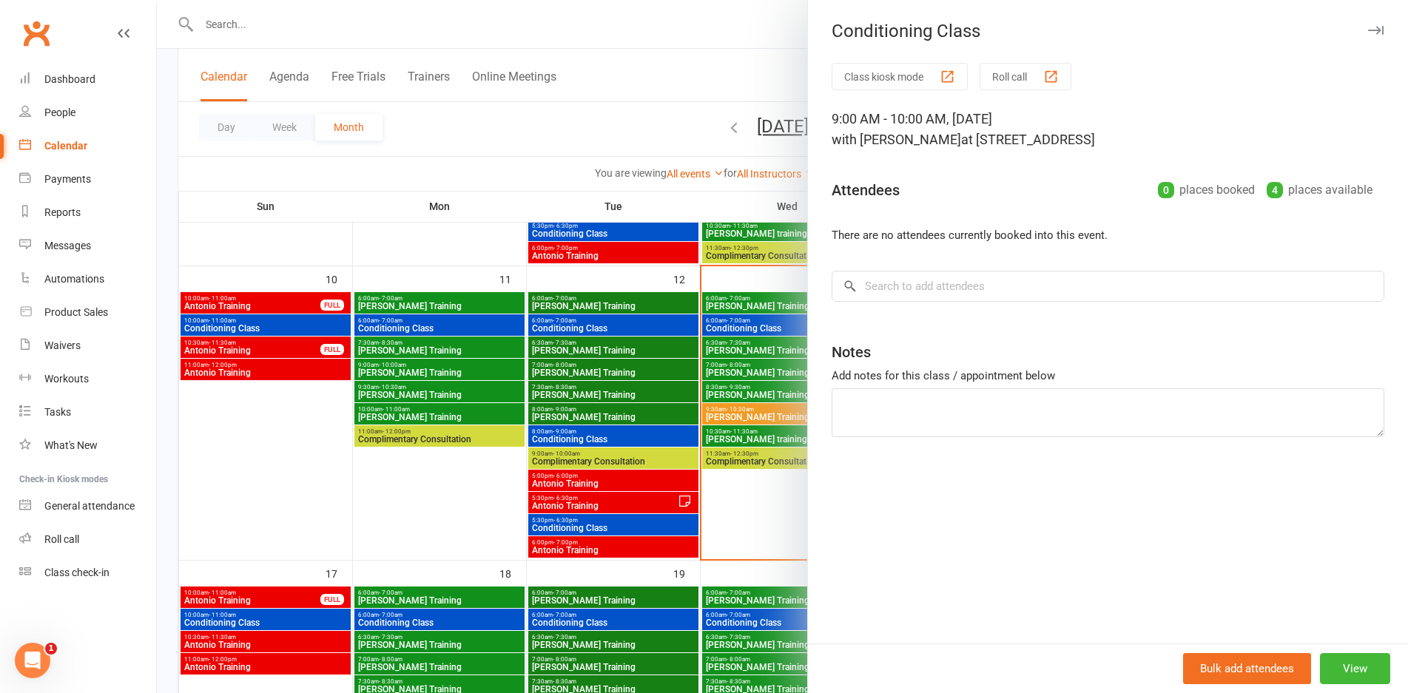
click at [497, 442] on div at bounding box center [782, 346] width 1251 height 693
